Goal: Task Accomplishment & Management: Manage account settings

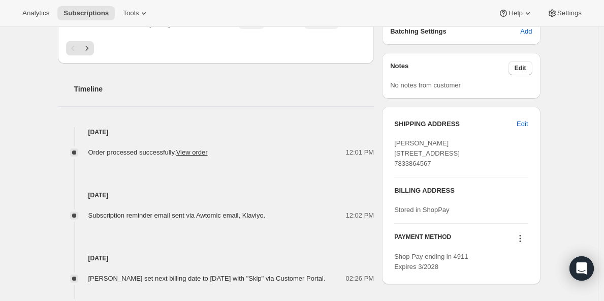
scroll to position [347, 0]
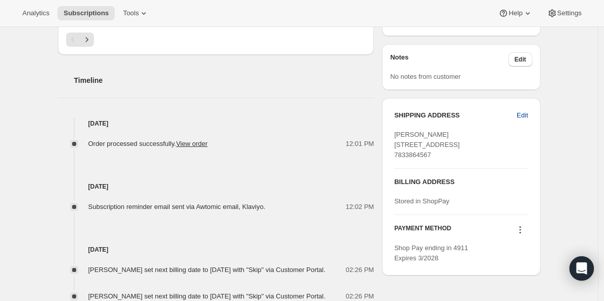
click at [532, 112] on button "Edit" at bounding box center [521, 115] width 23 height 16
select select "[GEOGRAPHIC_DATA]"
select select "ENG"
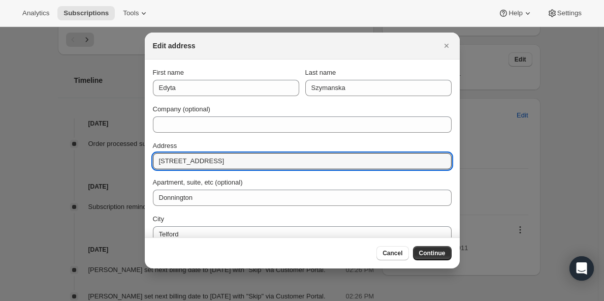
drag, startPoint x: 215, startPoint y: 159, endPoint x: 80, endPoint y: 134, distance: 137.6
paste input "[STREET_ADDRESS][PERSON_NAME]"
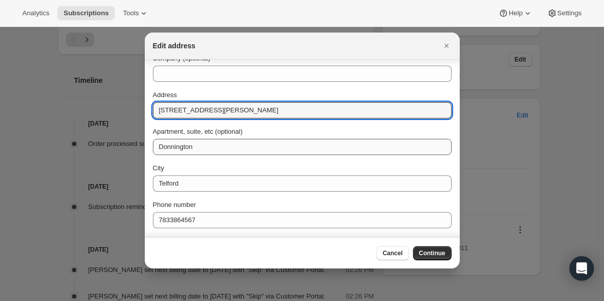
scroll to position [56, 0]
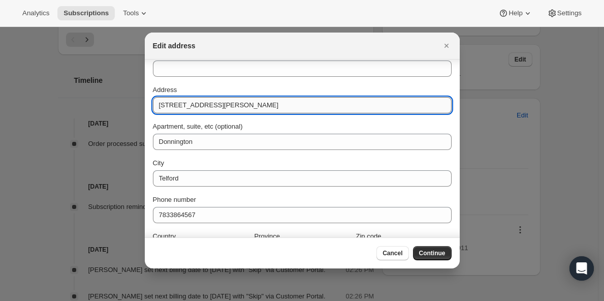
click at [254, 106] on input "[STREET_ADDRESS][PERSON_NAME]" at bounding box center [302, 105] width 299 height 16
type input "[STREET_ADDRESS][PERSON_NAME]"
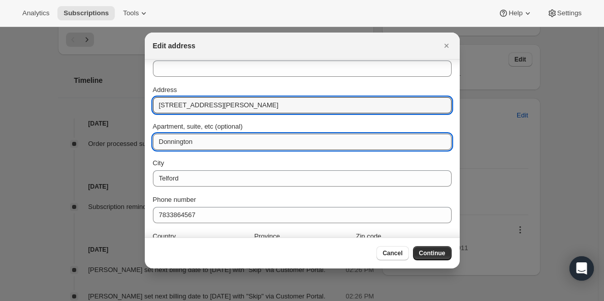
click at [182, 143] on input "Donnington" at bounding box center [302, 142] width 299 height 16
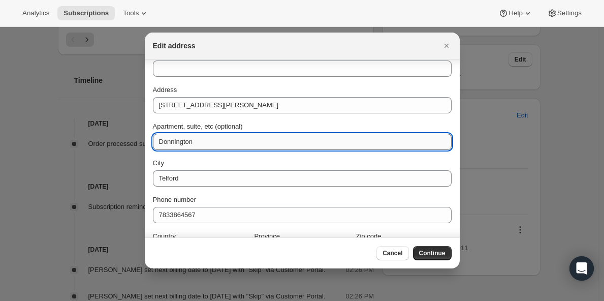
click at [182, 143] on input "Donnington" at bounding box center [302, 142] width 299 height 16
paste input "Mux"
type input "Muxton"
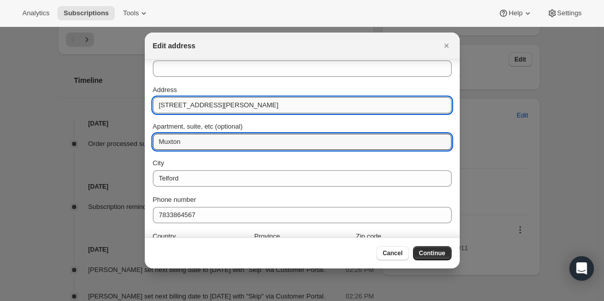
click at [247, 106] on input "[STREET_ADDRESS][PERSON_NAME]" at bounding box center [302, 105] width 299 height 16
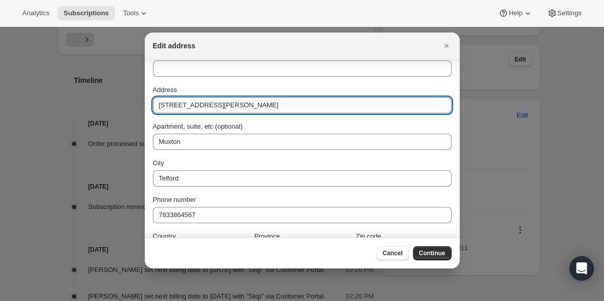
click at [247, 106] on input "[STREET_ADDRESS][PERSON_NAME]" at bounding box center [302, 105] width 299 height 16
drag, startPoint x: 269, startPoint y: 106, endPoint x: 240, endPoint y: 106, distance: 29.5
click at [240, 106] on input "[STREET_ADDRESS][PERSON_NAME]" at bounding box center [302, 105] width 299 height 16
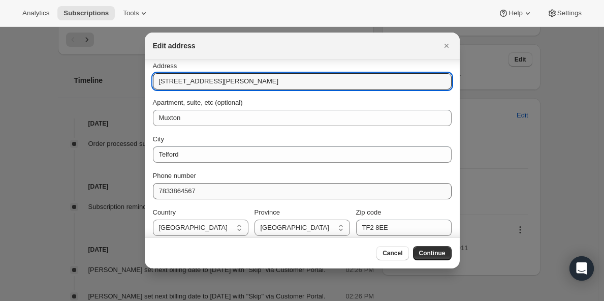
scroll to position [86, 0]
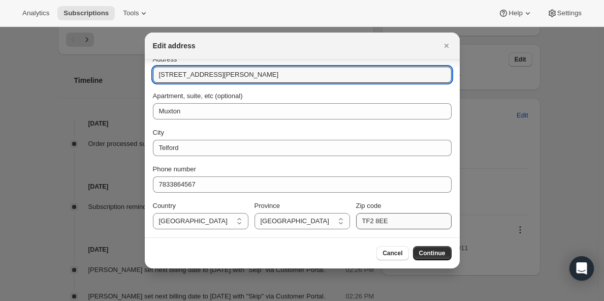
type input "[STREET_ADDRESS][PERSON_NAME]"
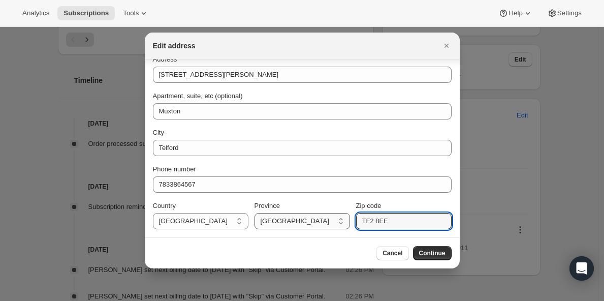
drag, startPoint x: 395, startPoint y: 222, endPoint x: 280, endPoint y: 215, distance: 114.5
click at [312, 217] on div "Country [GEOGRAPHIC_DATA] [GEOGRAPHIC_DATA] [GEOGRAPHIC_DATA] Province [DEMOGRA…" at bounding box center [302, 215] width 299 height 28
paste input "RF"
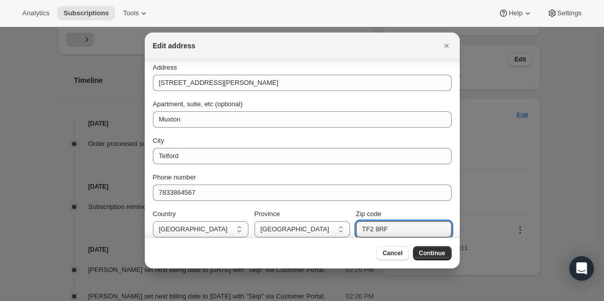
scroll to position [71, 0]
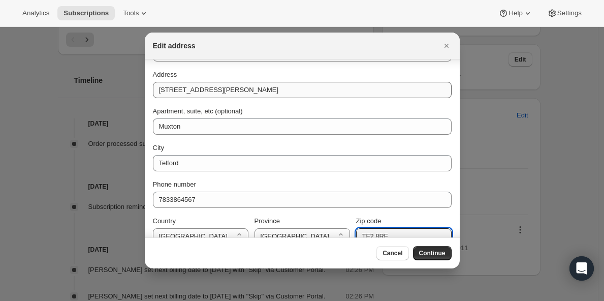
type input "TF2 8RF"
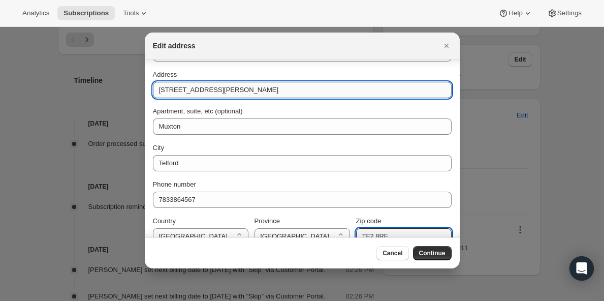
drag, startPoint x: 242, startPoint y: 90, endPoint x: 334, endPoint y: 89, distance: 91.4
click at [316, 91] on input "[STREET_ADDRESS][PERSON_NAME]" at bounding box center [302, 90] width 299 height 16
type input "[STREET_ADDRESS][PERSON_NAME]"
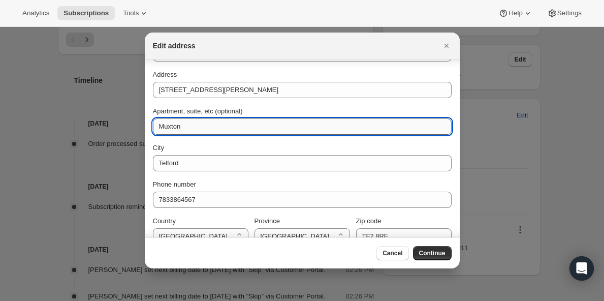
click at [169, 134] on input "Muxton" at bounding box center [302, 126] width 299 height 16
click at [165, 129] on input "Muxton" at bounding box center [302, 126] width 299 height 16
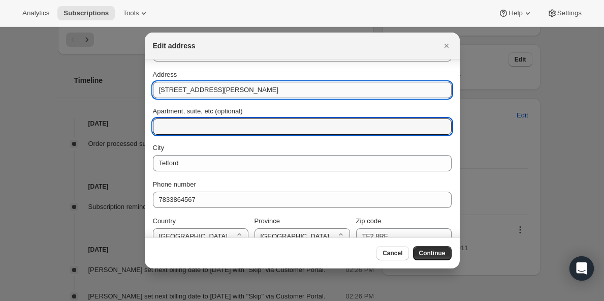
click at [262, 93] on input "[STREET_ADDRESS][PERSON_NAME]" at bounding box center [302, 90] width 299 height 16
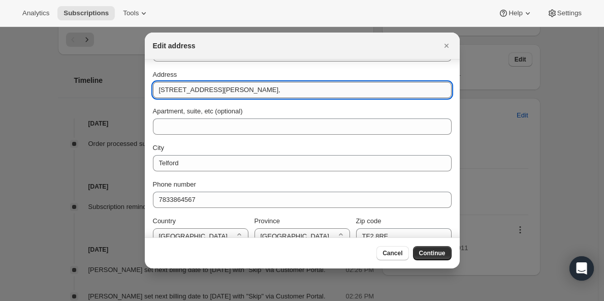
paste input "Muxton"
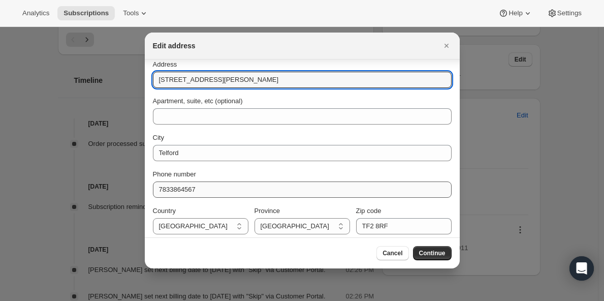
scroll to position [86, 0]
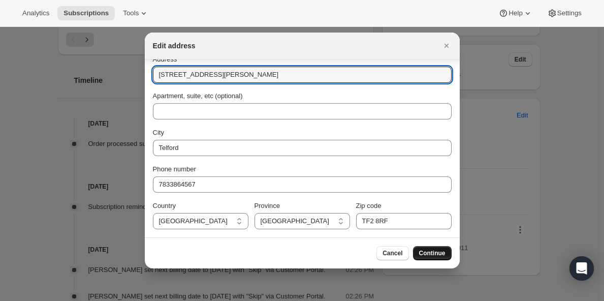
type input "[STREET_ADDRESS][PERSON_NAME]"
click at [430, 253] on span "Continue" at bounding box center [432, 253] width 26 height 8
